Goal: Leave review/rating: Leave review/rating

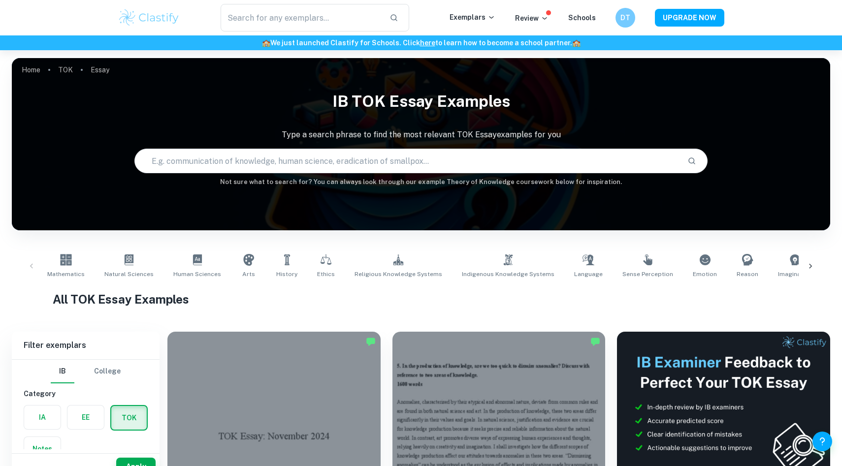
scroll to position [146, 0]
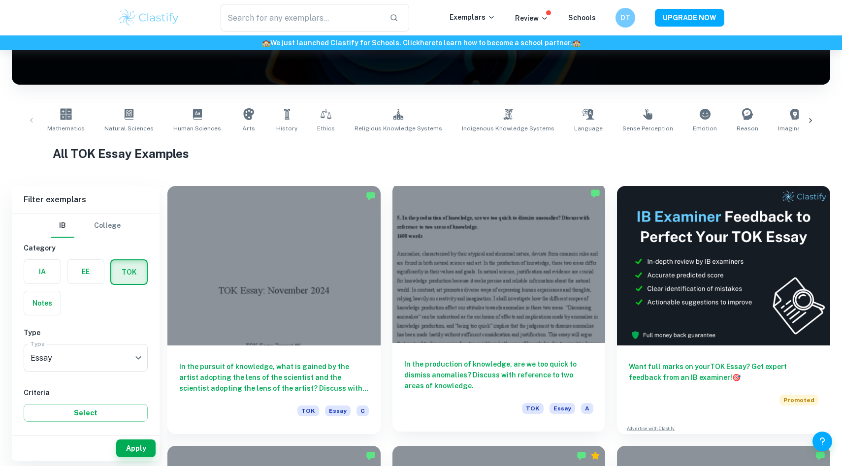
click at [477, 250] on div at bounding box center [499, 264] width 213 height 160
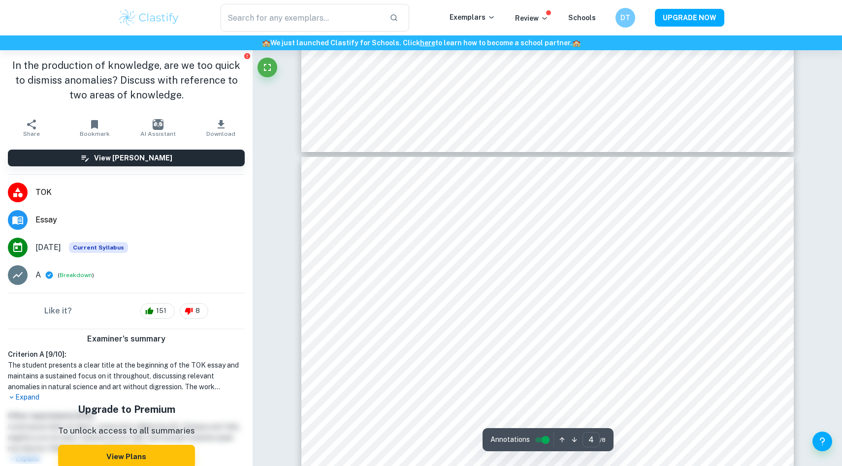
scroll to position [1990, 0]
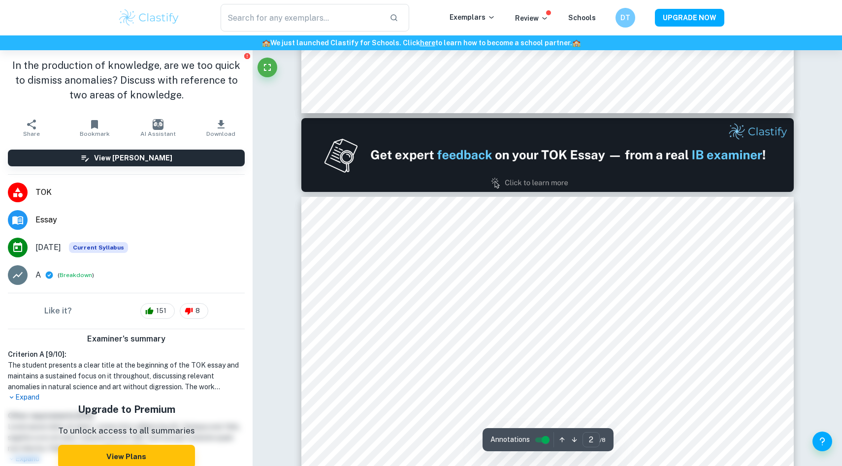
type input "1"
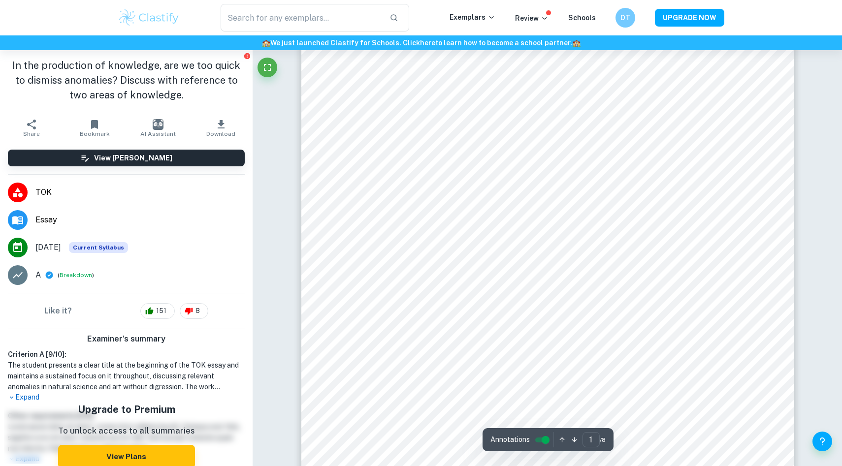
scroll to position [0, 0]
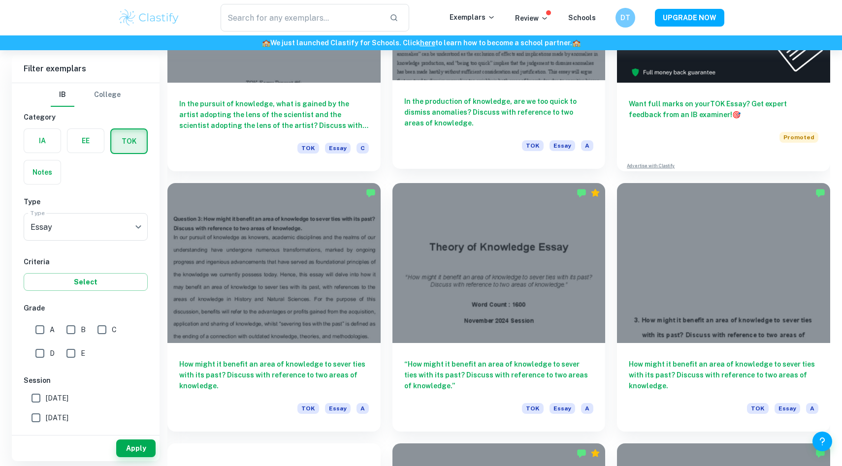
scroll to position [447, 0]
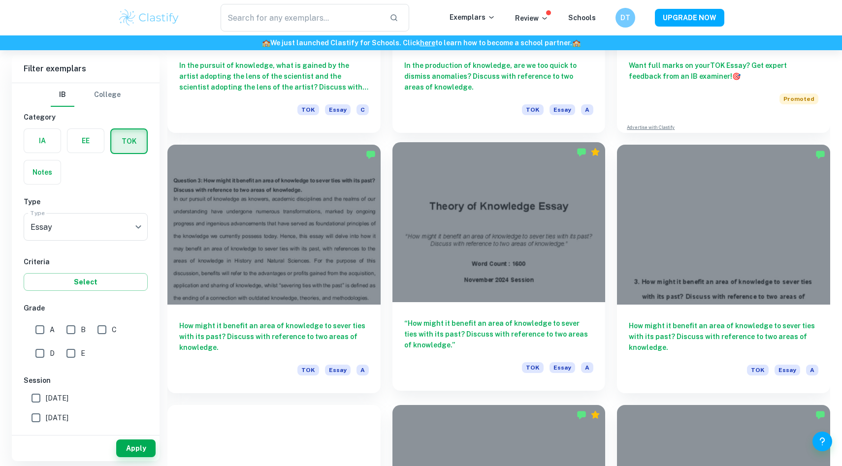
click at [485, 207] on div at bounding box center [499, 222] width 213 height 160
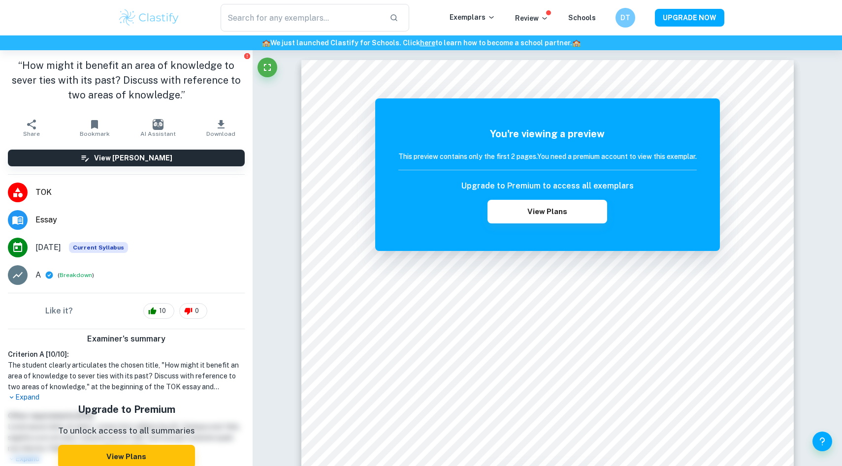
scroll to position [447, 0]
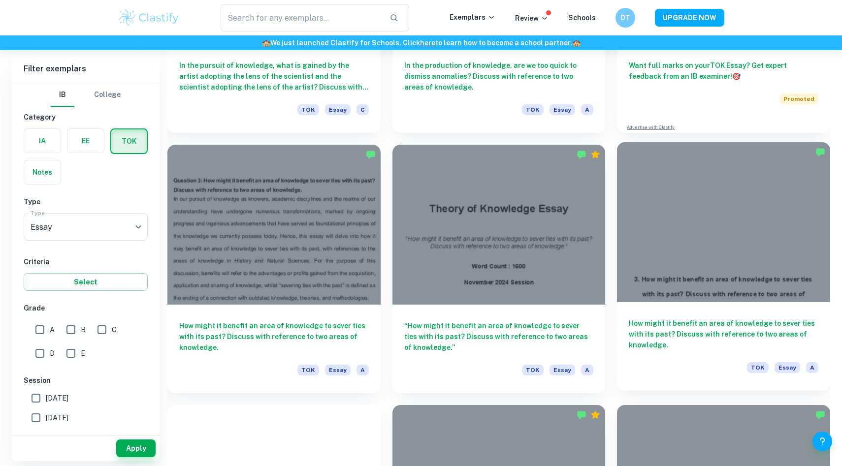
click at [807, 228] on div at bounding box center [723, 222] width 213 height 160
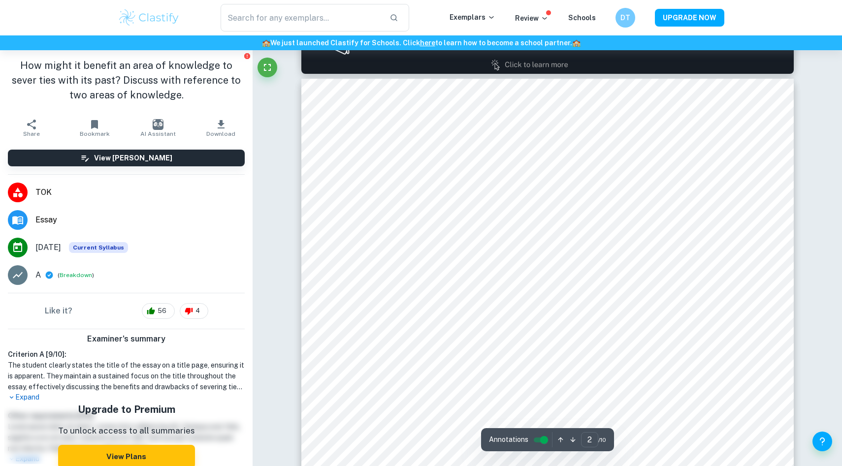
scroll to position [704, 0]
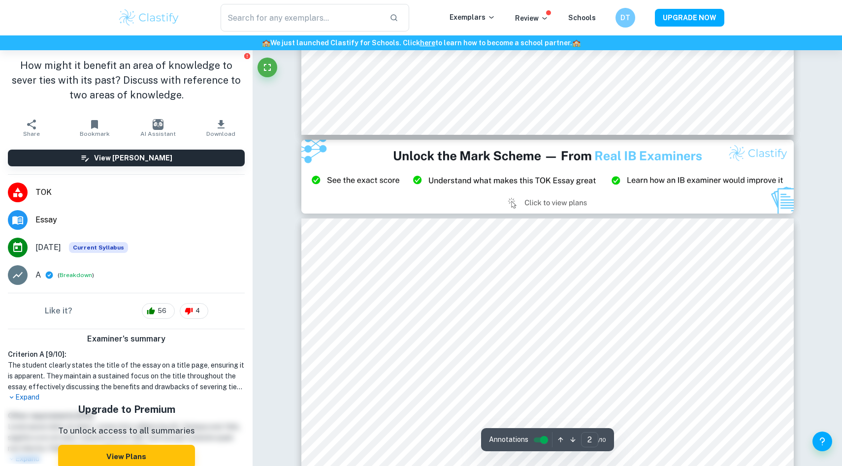
type input "3"
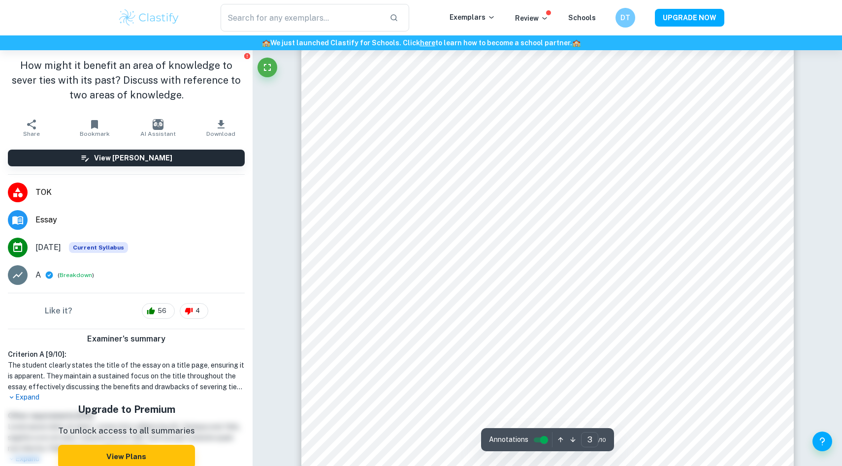
scroll to position [1528, 0]
